Goal: Task Accomplishment & Management: Use online tool/utility

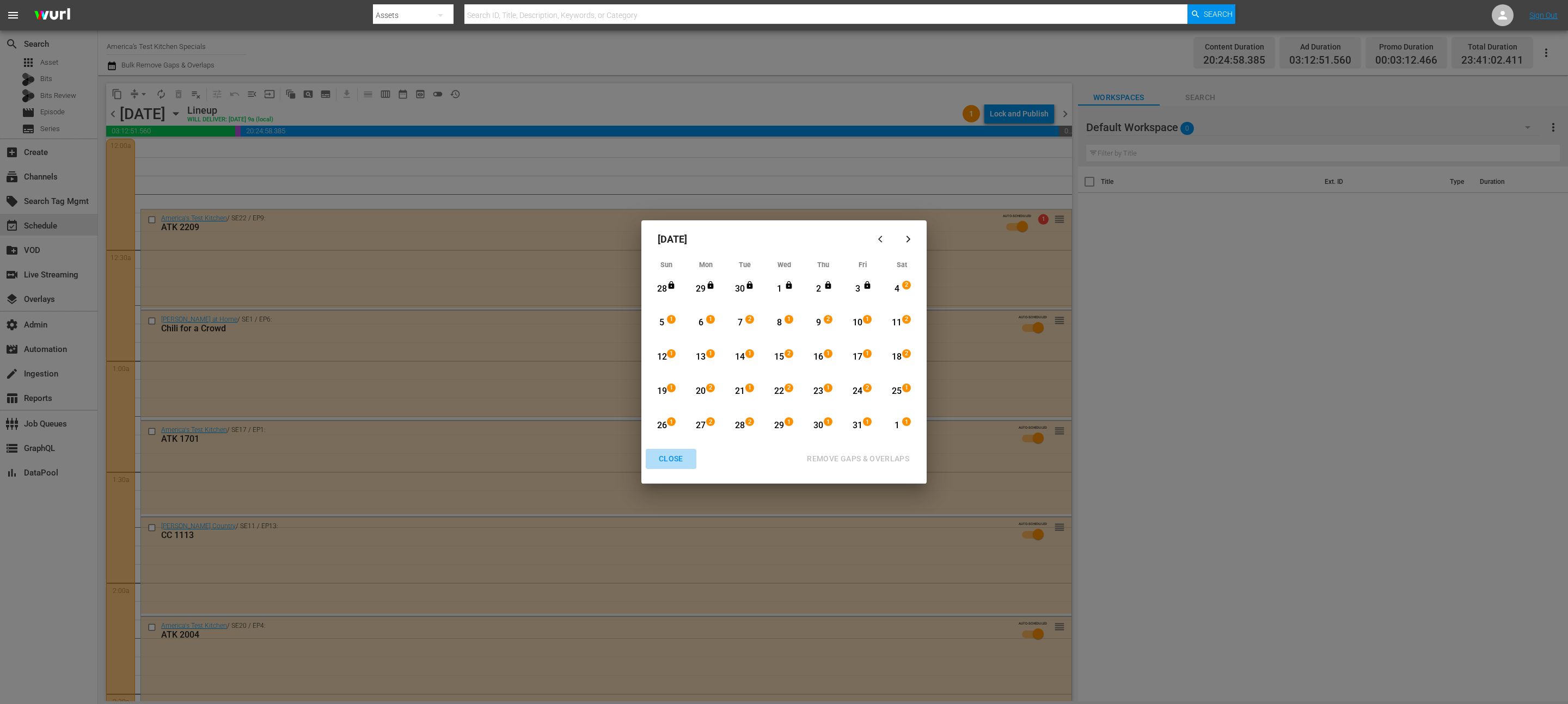
click at [676, 465] on div "CLOSE" at bounding box center [671, 459] width 42 height 13
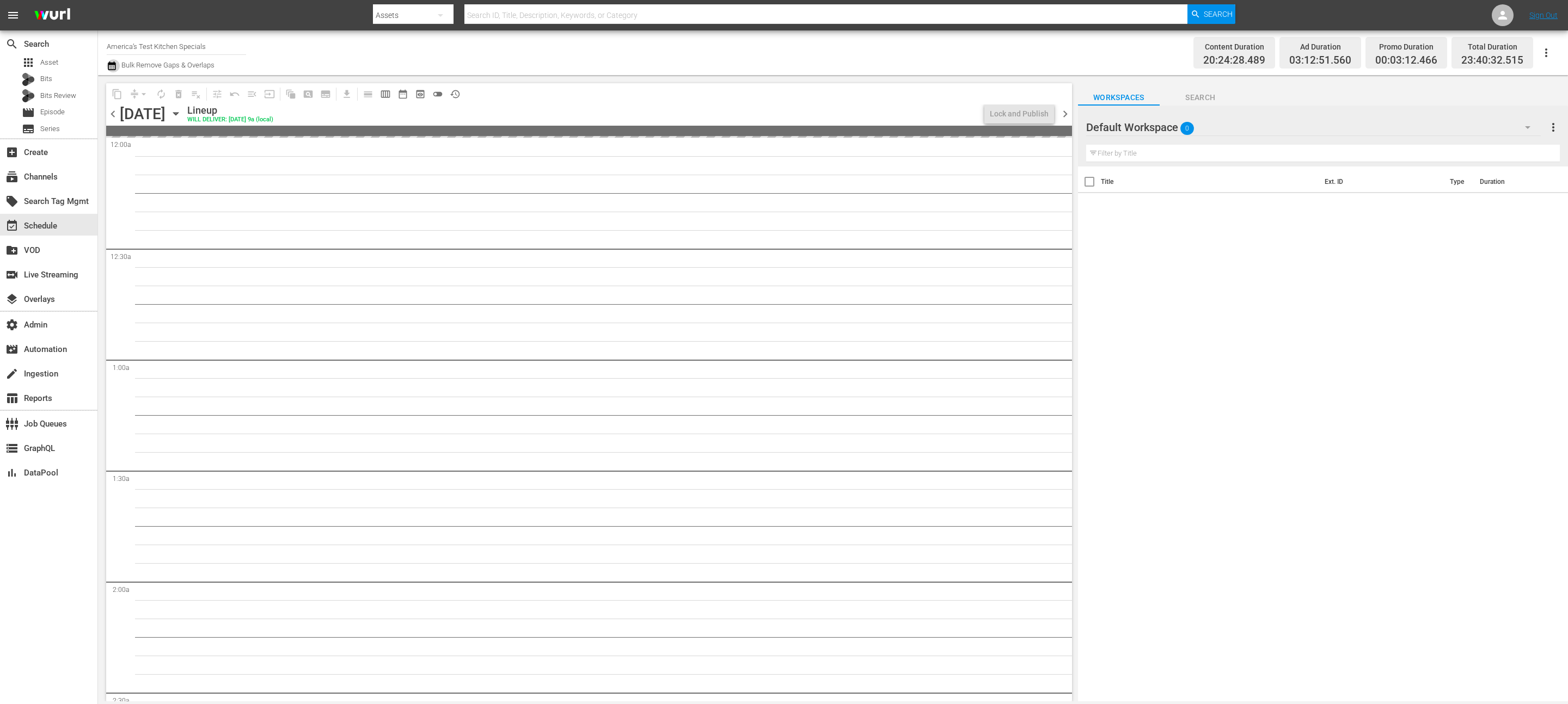
click at [113, 62] on icon "button" at bounding box center [111, 66] width 8 height 9
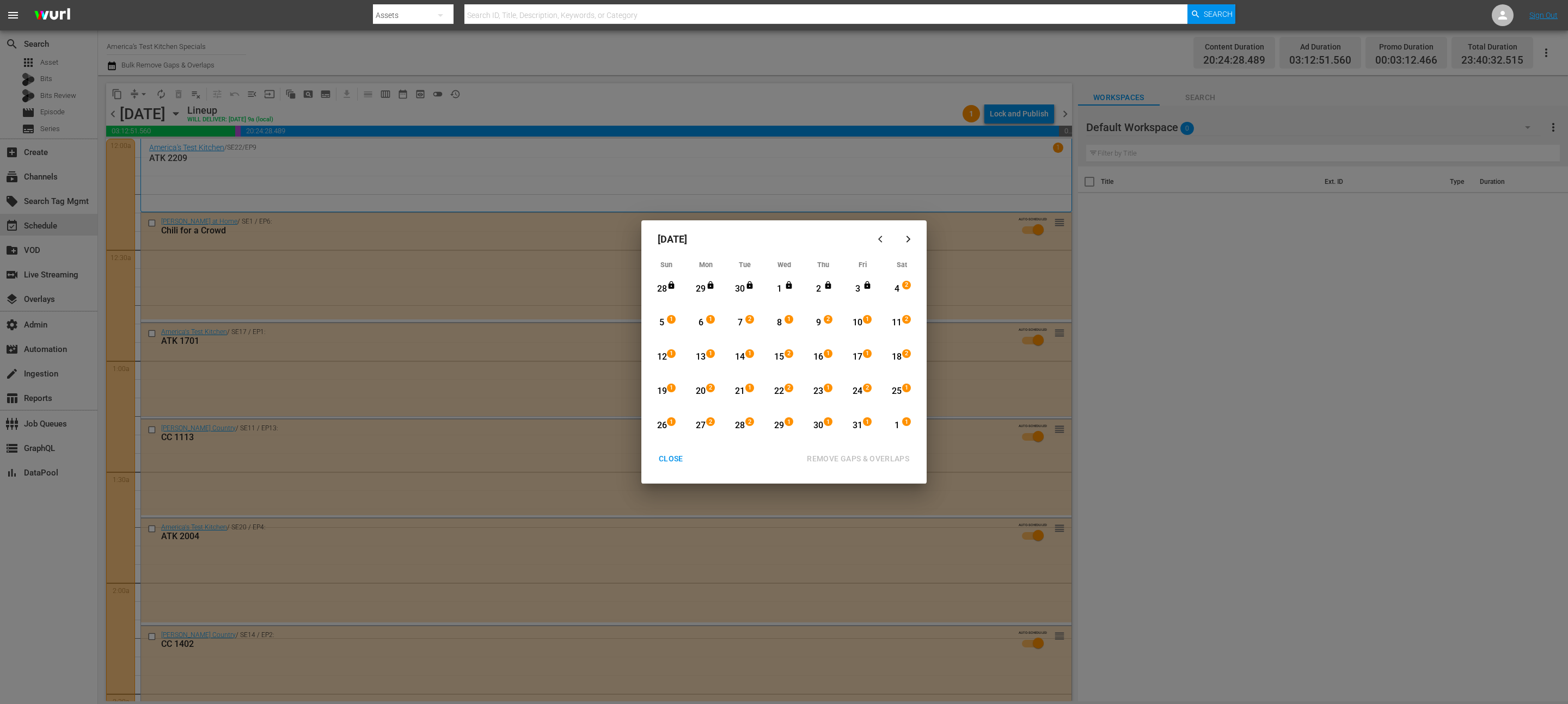
drag, startPoint x: 673, startPoint y: 461, endPoint x: 905, endPoint y: 294, distance: 285.9
click at [905, 294] on div "[DATE] Sun Mon Tue Wed Thu Fri Sat 28 View Lineup 29 View Lineup 30 View Lineup…" at bounding box center [784, 352] width 285 height 263
click at [656, 454] on div "CLOSE" at bounding box center [671, 459] width 42 height 13
